Goal: Task Accomplishment & Management: Use online tool/utility

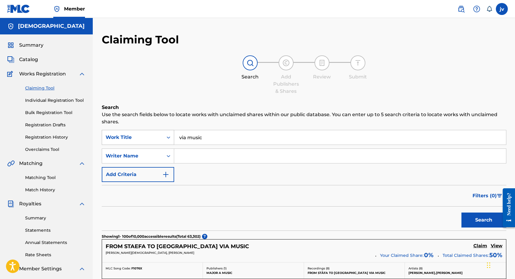
drag, startPoint x: 208, startPoint y: 139, endPoint x: 165, endPoint y: 137, distance: 42.3
click at [165, 137] on div "SearchWithCriteria49960dda-8b4c-4b80-8d89-bb7a416ad67d Work Title via music" at bounding box center [304, 137] width 405 height 15
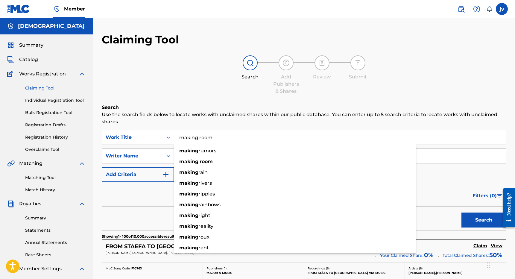
click at [484, 220] on button "Search" at bounding box center [484, 220] width 45 height 15
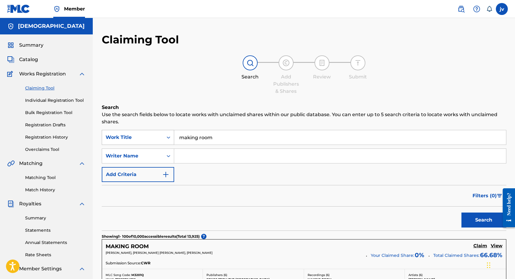
drag, startPoint x: 216, startPoint y: 138, endPoint x: 141, endPoint y: 138, distance: 74.9
click at [141, 138] on div "SearchWithCriteria49960dda-8b4c-4b80-8d89-bb7a416ad67d Work Title making room" at bounding box center [304, 137] width 405 height 15
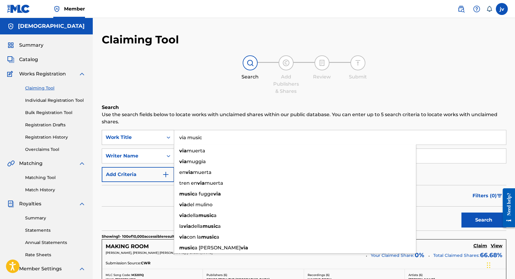
click at [484, 220] on button "Search" at bounding box center [484, 220] width 45 height 15
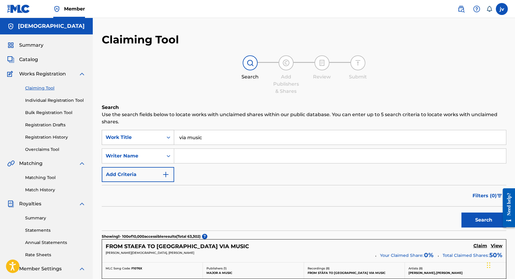
drag, startPoint x: 214, startPoint y: 137, endPoint x: 154, endPoint y: 133, distance: 59.7
click at [154, 133] on div "SearchWithCriteria49960dda-8b4c-4b80-8d89-bb7a416ad67d Work Title via music" at bounding box center [304, 137] width 405 height 15
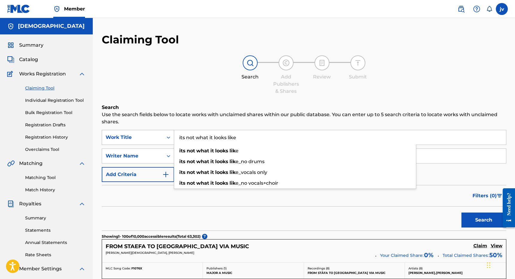
click at [484, 220] on button "Search" at bounding box center [484, 220] width 45 height 15
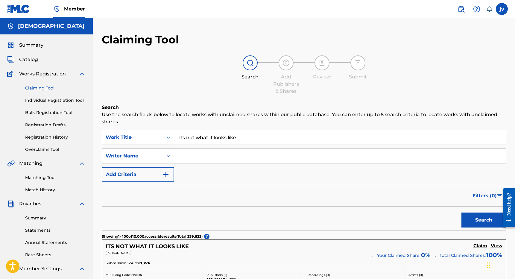
drag, startPoint x: 244, startPoint y: 140, endPoint x: 158, endPoint y: 140, distance: 85.9
click at [158, 140] on div "SearchWithCriteria49960dda-8b4c-4b80-8d89-bb7a416ad67d Work Title its not what …" at bounding box center [304, 137] width 405 height 15
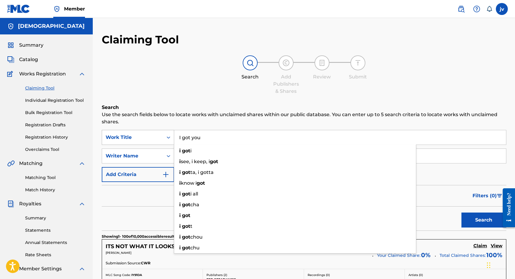
type input "I got you"
click at [484, 220] on button "Search" at bounding box center [484, 220] width 45 height 15
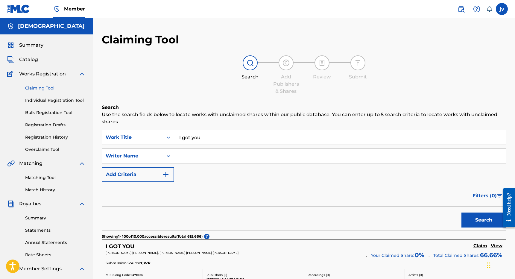
click at [223, 153] on input "Search Form" at bounding box center [340, 156] width 332 height 14
click at [484, 220] on button "Search" at bounding box center [484, 220] width 45 height 15
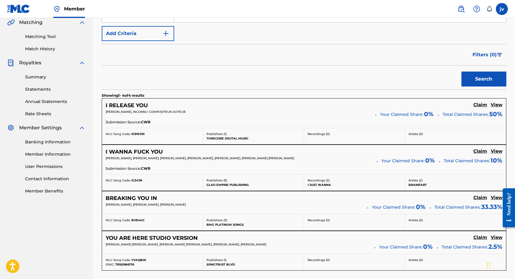
scroll to position [143, 0]
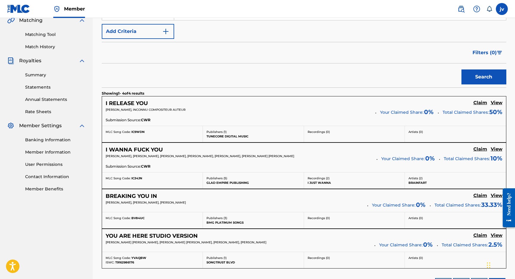
type input "[PERSON_NAME]"
click at [479, 235] on h5 "Claim" at bounding box center [481, 236] width 14 height 6
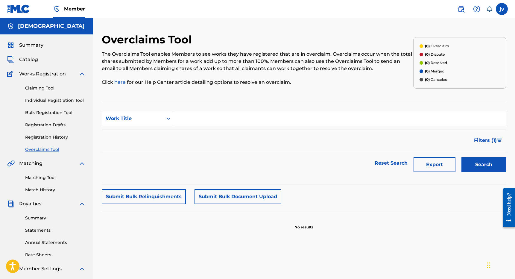
click at [45, 86] on link "Claiming Tool" at bounding box center [55, 88] width 60 height 6
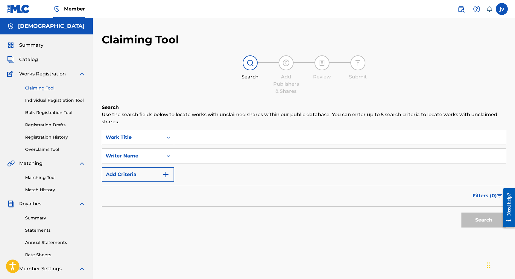
click at [210, 152] on input "Search Form" at bounding box center [340, 156] width 332 height 14
click at [484, 220] on button "Search" at bounding box center [484, 220] width 45 height 15
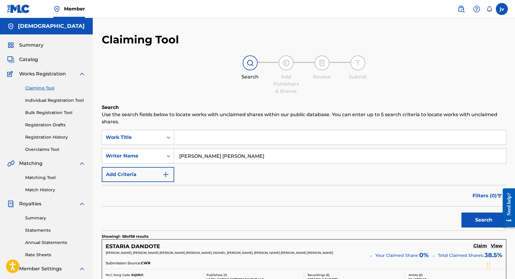
type input "[PERSON_NAME] [PERSON_NAME]"
click at [484, 220] on button "Search" at bounding box center [484, 220] width 45 height 15
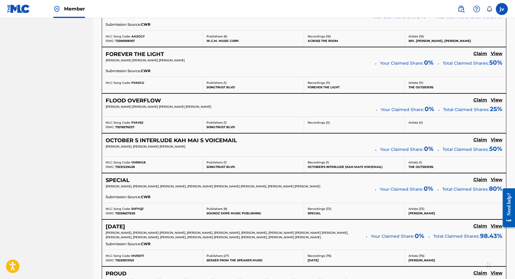
scroll to position [566, 0]
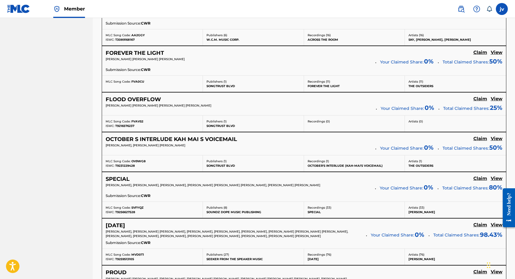
click at [484, 139] on h5 "Claim" at bounding box center [481, 139] width 14 height 6
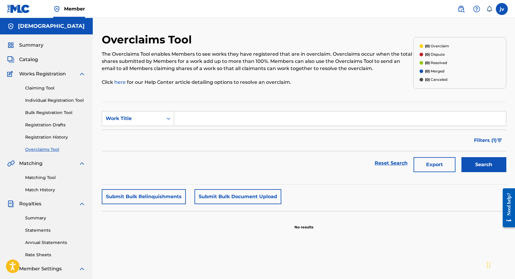
click at [45, 87] on link "Claiming Tool" at bounding box center [55, 88] width 60 height 6
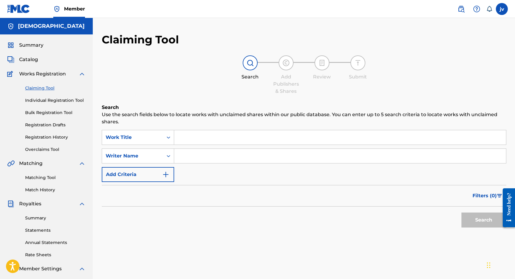
click at [186, 153] on input "Search Form" at bounding box center [340, 156] width 332 height 14
type input "[PERSON_NAME] [PERSON_NAME]"
click at [484, 220] on button "Search" at bounding box center [484, 220] width 45 height 15
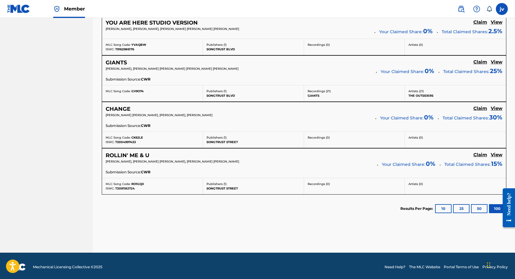
scroll to position [862, 0]
click at [481, 103] on div "CHANGE Claim View [PERSON_NAME] [PERSON_NAME], [PERSON_NAME], [PERSON_NAME] You…" at bounding box center [304, 116] width 404 height 29
click at [480, 106] on h5 "Claim" at bounding box center [481, 109] width 14 height 6
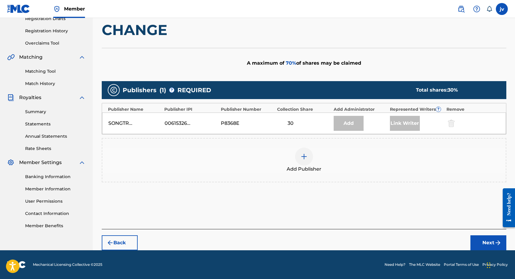
scroll to position [106, 0]
click at [501, 10] on label at bounding box center [502, 9] width 12 height 12
click at [502, 9] on input "[PERSON_NAME] [PERSON_NAME] [EMAIL_ADDRESS][DOMAIN_NAME] Notification Preferenc…" at bounding box center [502, 9] width 0 height 0
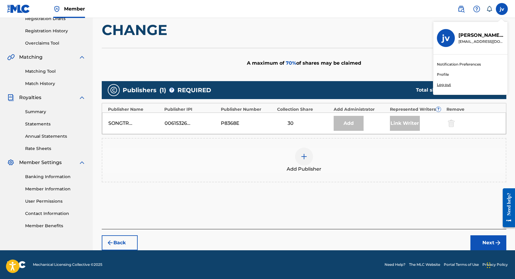
click at [76, 179] on link "Banking Information" at bounding box center [55, 177] width 60 height 6
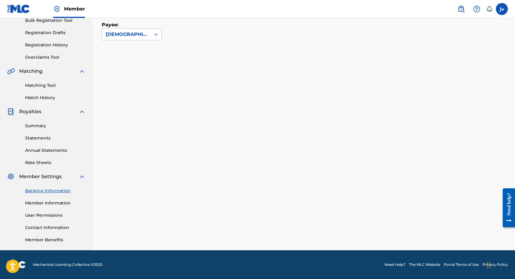
scroll to position [92, 0]
click at [39, 203] on link "Member Information" at bounding box center [55, 203] width 60 height 6
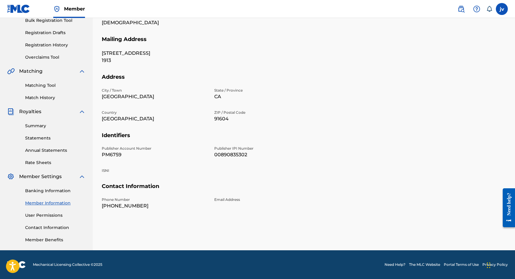
scroll to position [92, 0]
click at [49, 239] on link "Member Benefits" at bounding box center [55, 240] width 60 height 6
click at [38, 163] on link "Rate Sheets" at bounding box center [55, 163] width 60 height 6
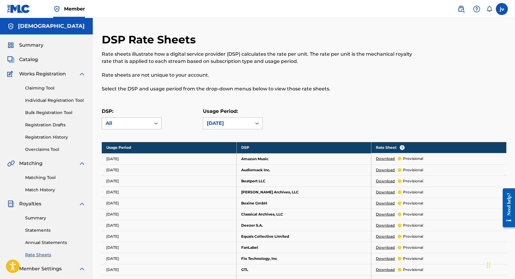
click at [138, 128] on div "All" at bounding box center [126, 123] width 49 height 11
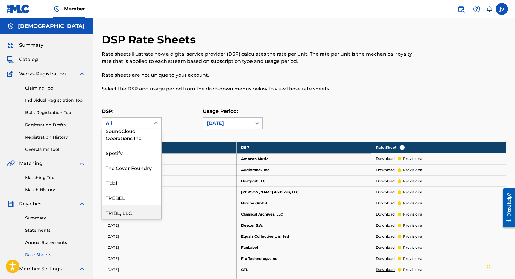
scroll to position [977, 0]
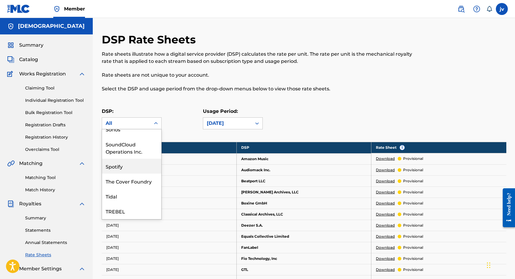
click at [137, 159] on div "Spotify" at bounding box center [131, 166] width 59 height 15
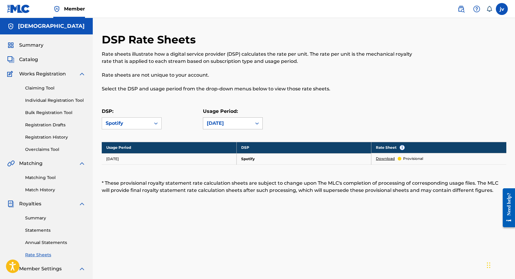
click at [223, 123] on div "[DATE]" at bounding box center [227, 123] width 41 height 7
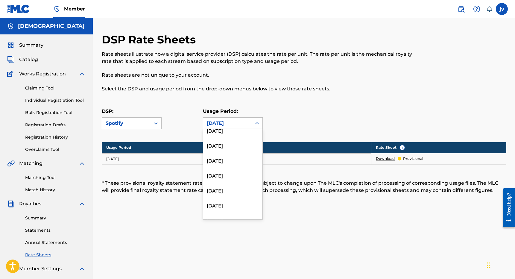
scroll to position [0, 0]
click at [238, 137] on div "[DATE]" at bounding box center [232, 136] width 59 height 15
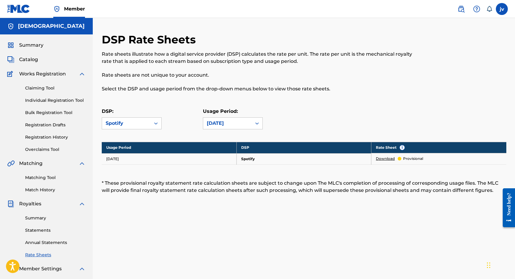
click at [387, 160] on link "Download" at bounding box center [385, 158] width 19 height 5
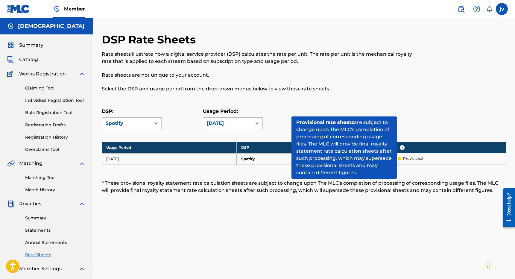
click at [403, 147] on span "i" at bounding box center [402, 147] width 5 height 5
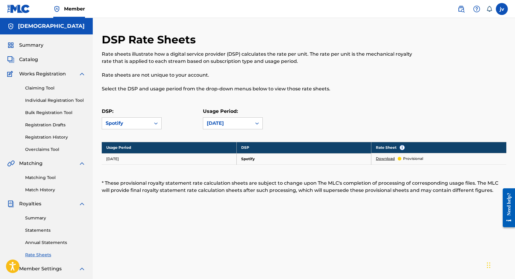
click at [413, 142] on table "Usage Period DSP Rate Sheet i [DATE] Spotify Download provisional" at bounding box center [304, 153] width 405 height 23
click at [44, 87] on link "Claiming Tool" at bounding box center [55, 88] width 60 height 6
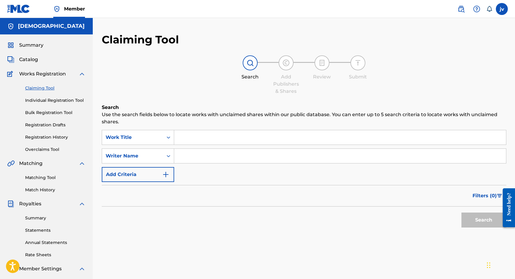
click at [242, 137] on input "Search Form" at bounding box center [340, 137] width 332 height 14
click at [484, 220] on button "Search" at bounding box center [484, 220] width 45 height 15
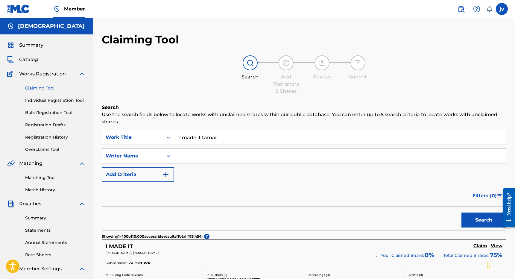
click at [484, 220] on button "Search" at bounding box center [484, 220] width 45 height 15
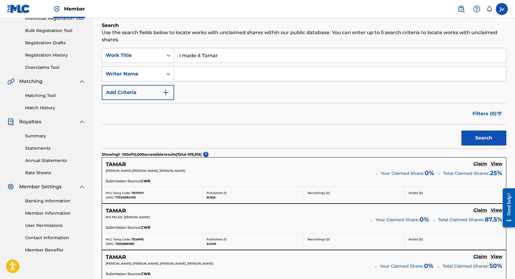
scroll to position [81, 0]
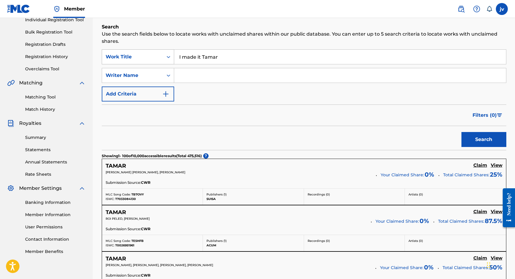
type input "I made it Tamar"
click at [168, 56] on icon "Search Form" at bounding box center [169, 57] width 6 height 6
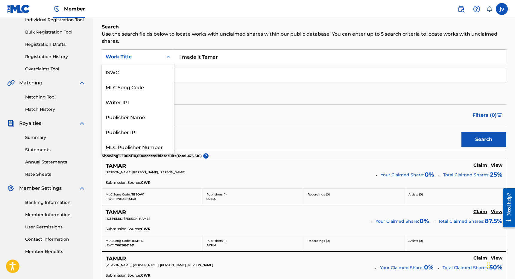
scroll to position [15, 0]
click at [134, 149] on div "Work Title" at bounding box center [138, 146] width 72 height 15
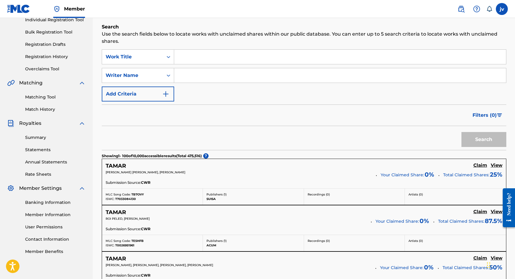
click at [212, 62] on input "Search Form" at bounding box center [340, 57] width 332 height 14
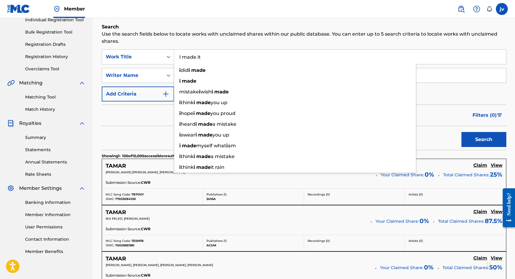
type input "I made it"
click at [484, 140] on button "Search" at bounding box center [484, 139] width 45 height 15
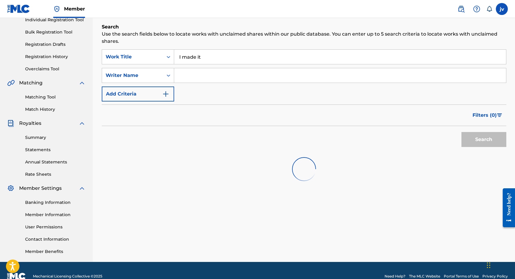
click at [138, 116] on div "Filters ( 0 )" at bounding box center [304, 116] width 405 height 22
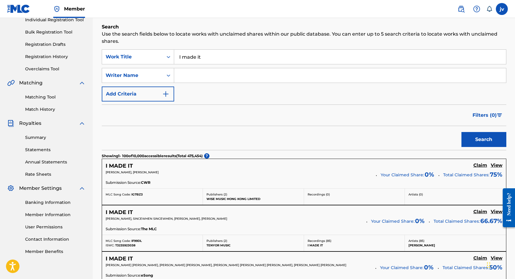
click at [238, 79] on input "Search Form" at bounding box center [340, 75] width 332 height 14
type input "kelby"
click at [484, 140] on button "Search" at bounding box center [484, 139] width 45 height 15
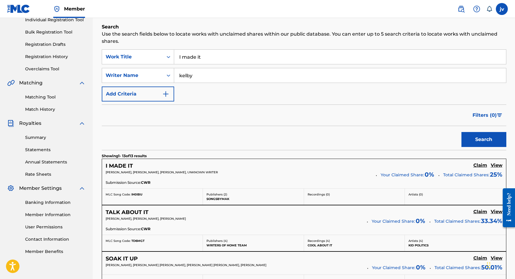
click at [479, 164] on h5 "Claim" at bounding box center [481, 166] width 14 height 6
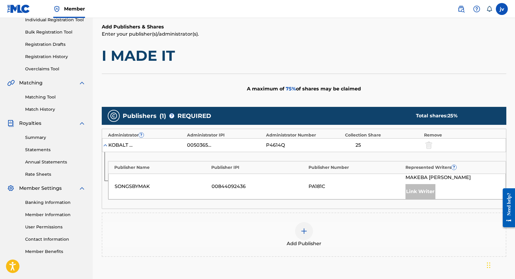
click at [305, 230] on img at bounding box center [304, 231] width 7 height 7
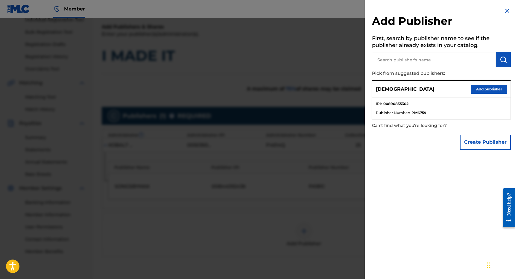
click at [478, 88] on button "Add publisher" at bounding box center [489, 89] width 36 height 9
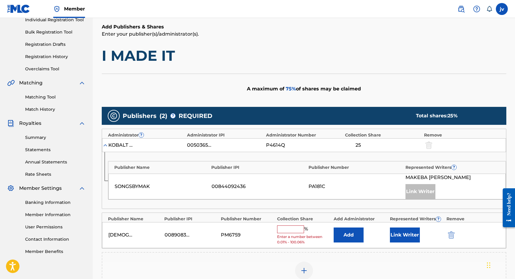
click at [395, 237] on button "Link Writer" at bounding box center [405, 235] width 30 height 15
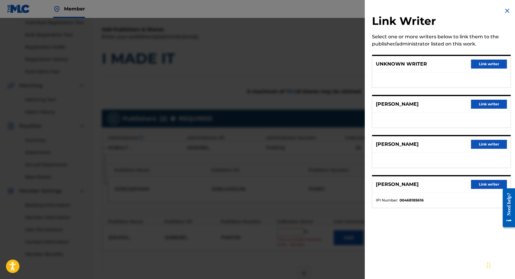
scroll to position [72, 0]
